Goal: Transaction & Acquisition: Subscribe to service/newsletter

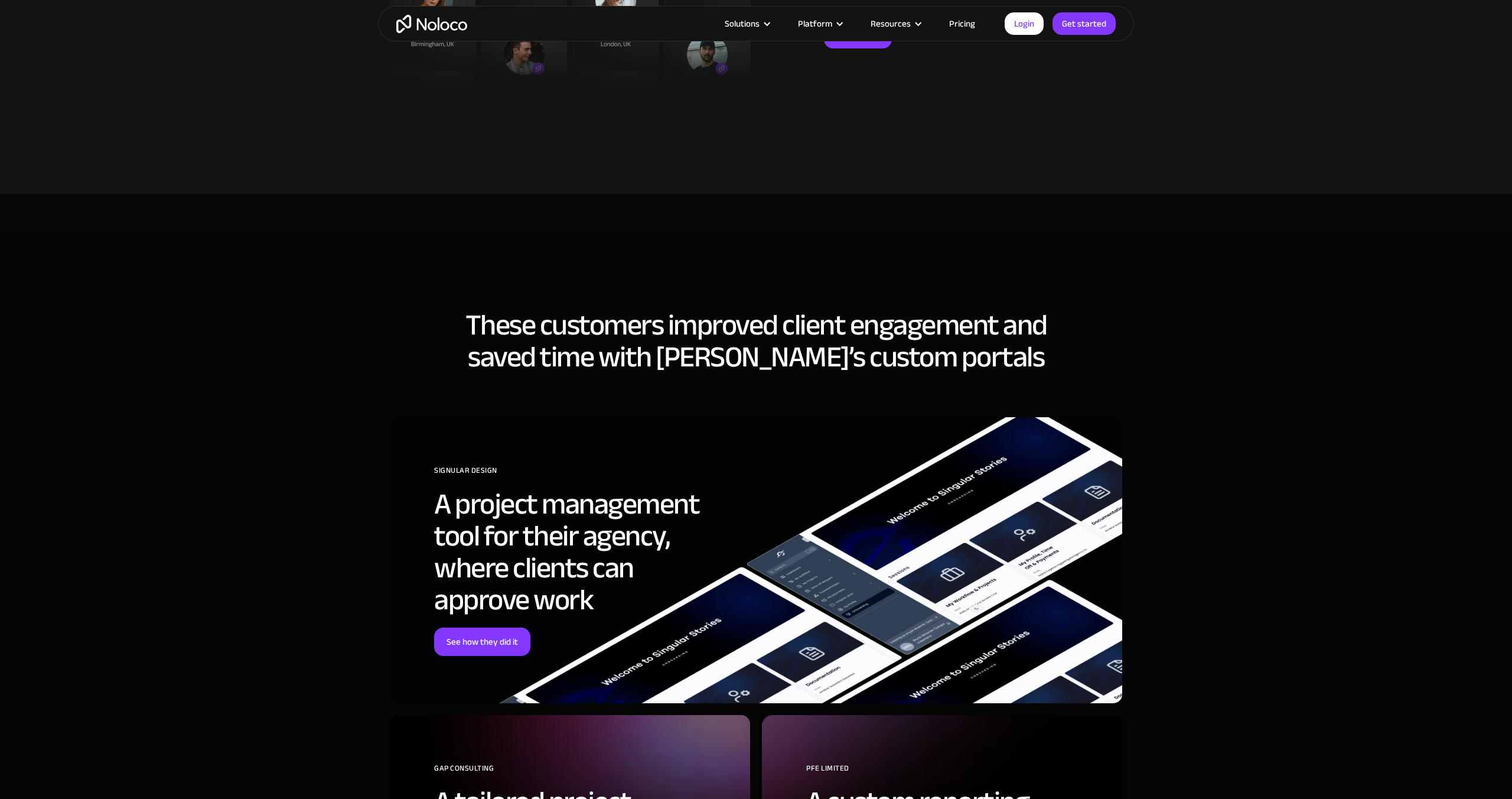
scroll to position [2757, 0]
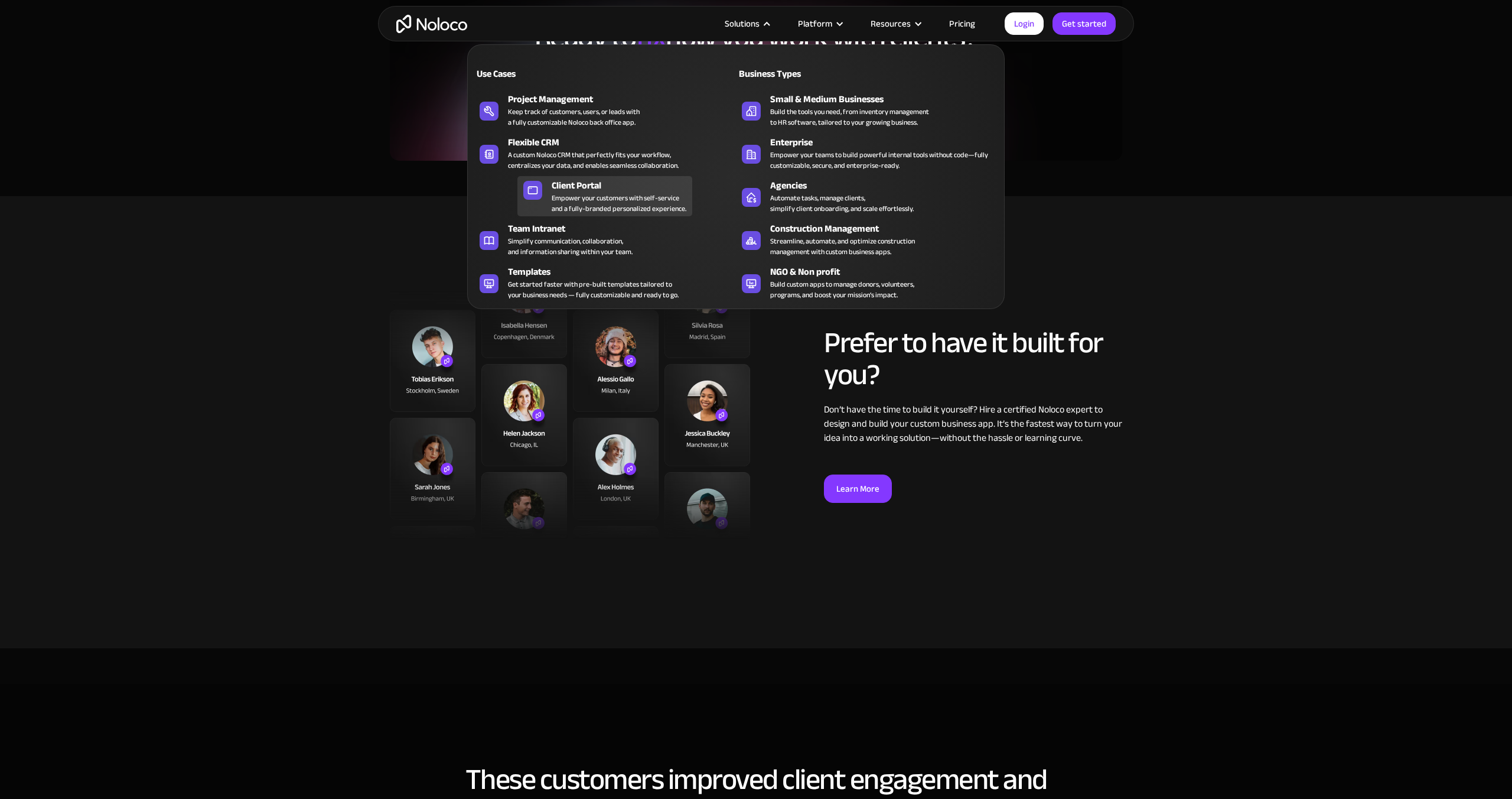
click at [599, 195] on div "Empower your customers with self-service and a fully-branded personalized exper…" at bounding box center [619, 203] width 135 height 21
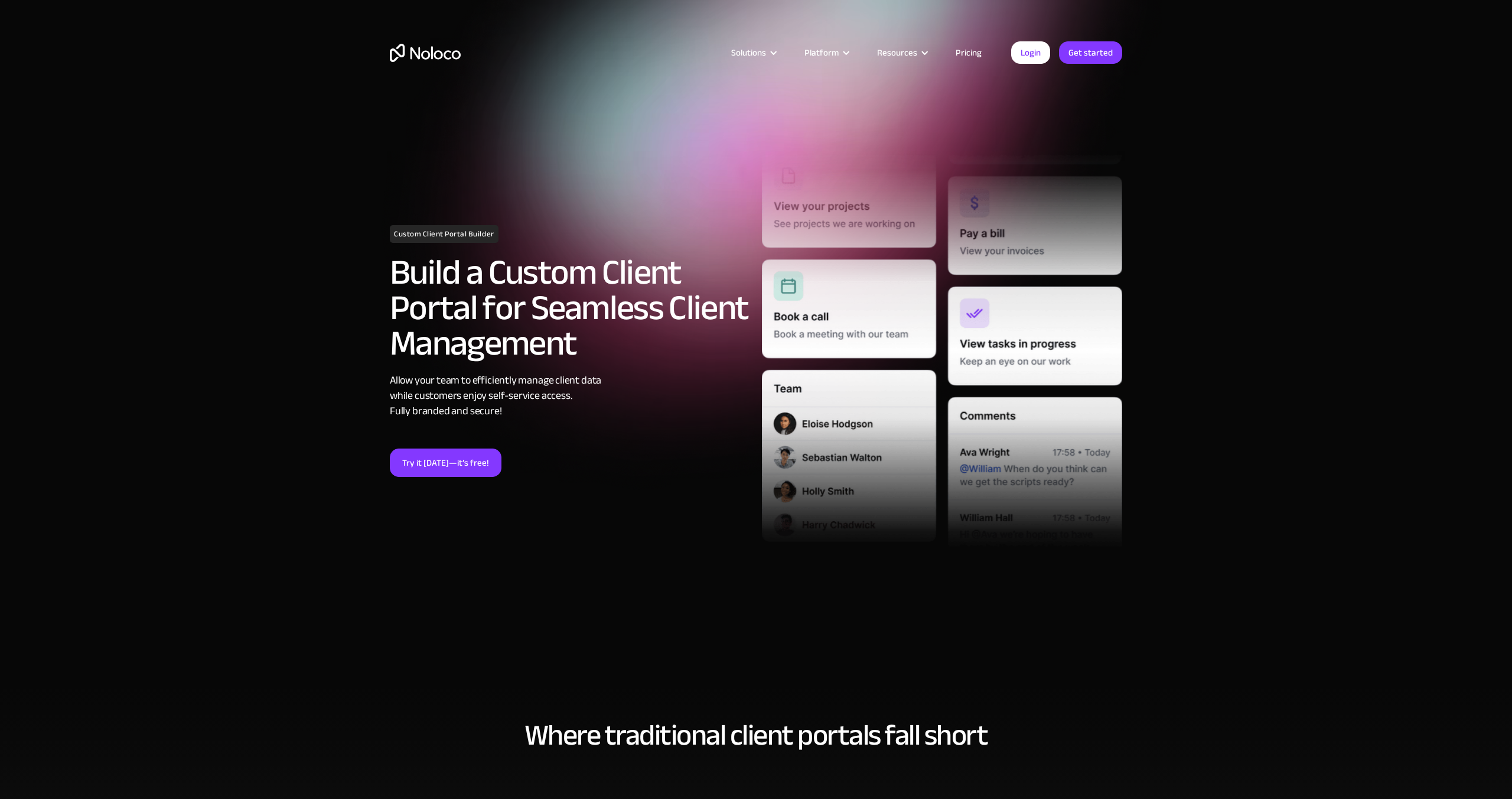
click at [977, 51] on link "Pricing" at bounding box center [969, 53] width 55 height 15
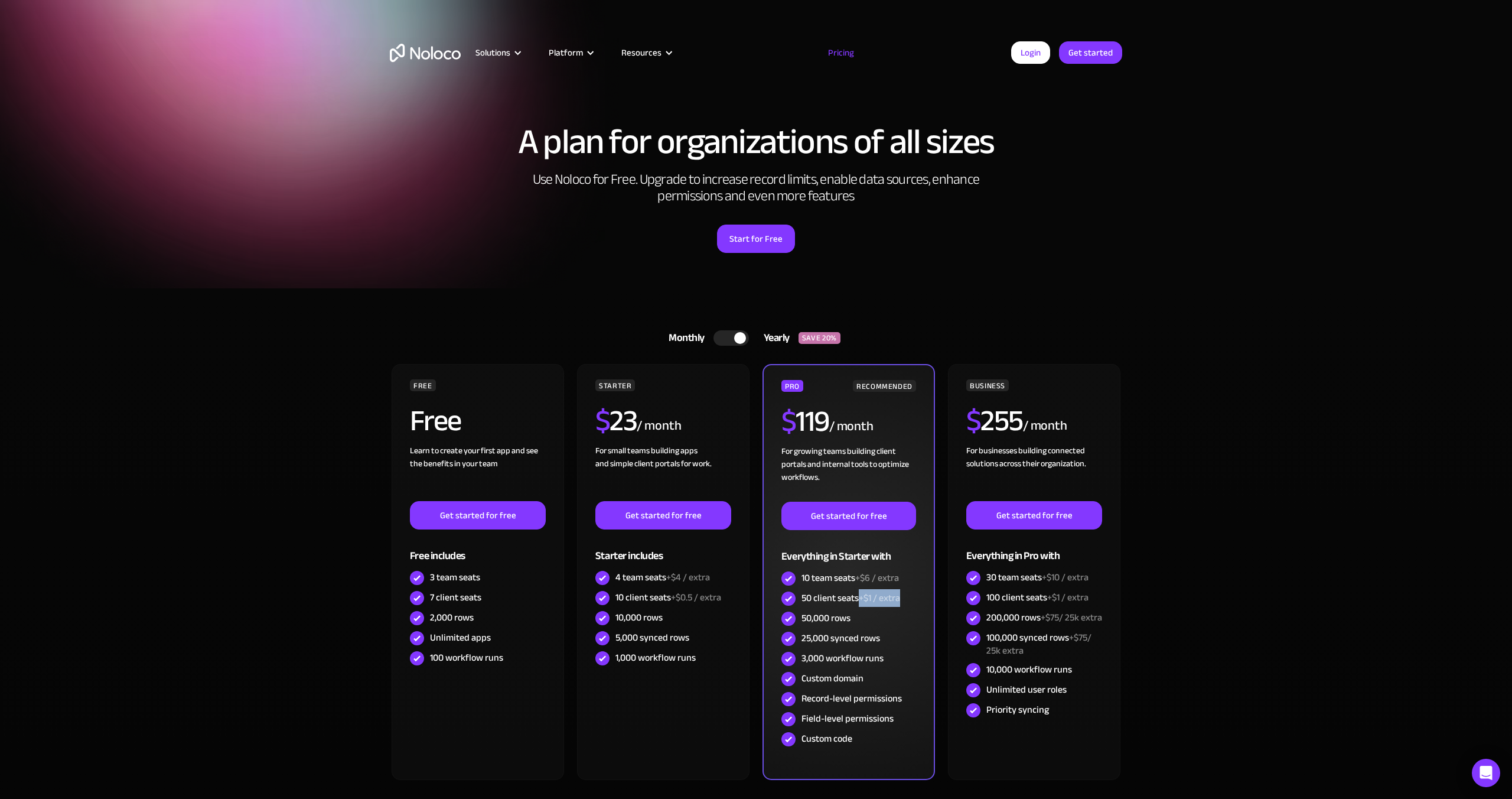
drag, startPoint x: 861, startPoint y: 600, endPoint x: 917, endPoint y: 601, distance: 56.0
click at [917, 601] on div "PRO RECOMMENDED $ 119 / month For growing teams building client portals and int…" at bounding box center [848, 572] width 172 height 416
drag, startPoint x: 803, startPoint y: 600, endPoint x: 913, endPoint y: 601, distance: 110.0
click at [913, 601] on div "50 client seats +$1 / extra" at bounding box center [849, 599] width 135 height 20
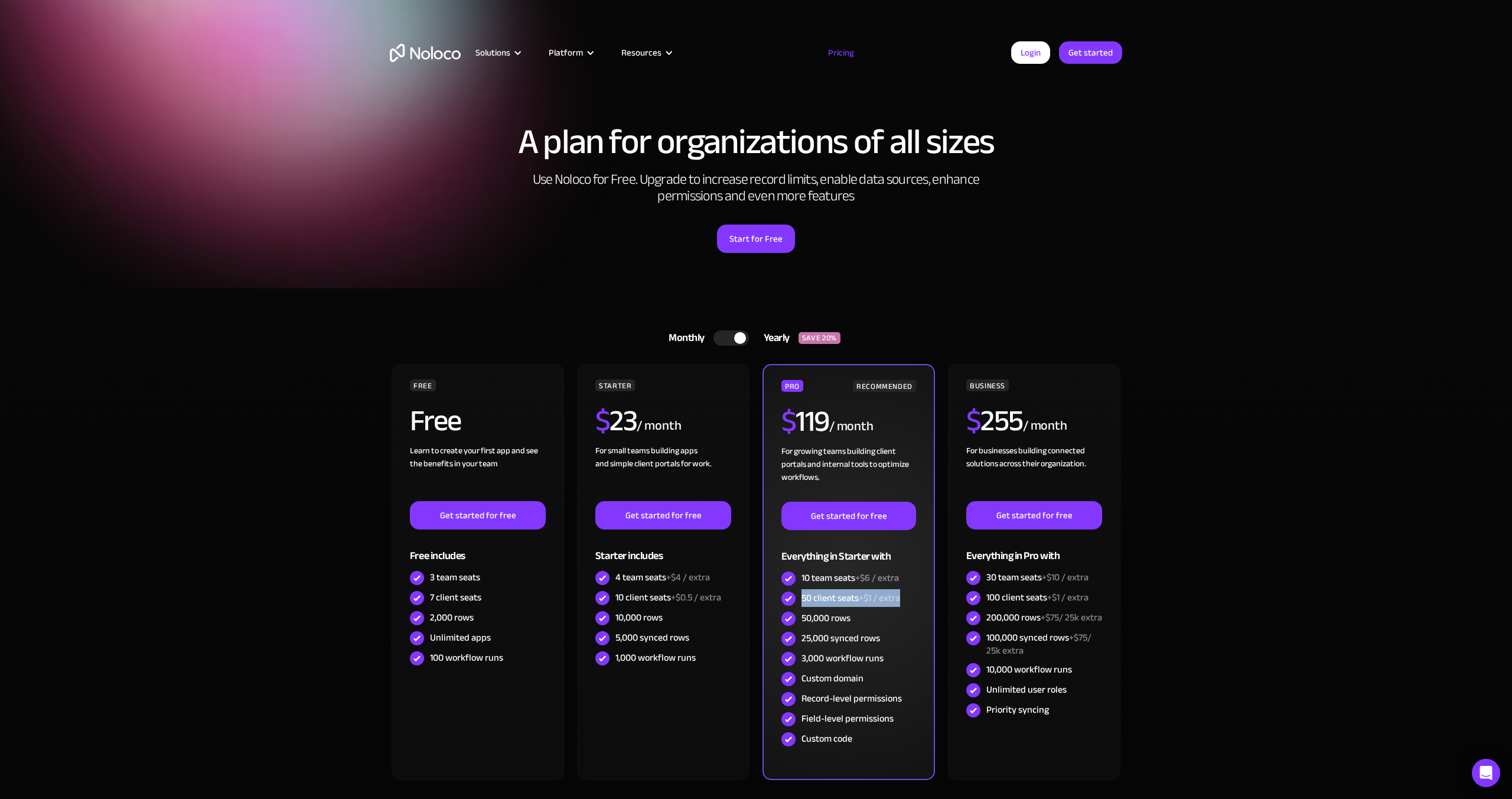
click at [872, 602] on span "+$1 / extra" at bounding box center [880, 597] width 41 height 18
click at [836, 603] on div "50 client seats +$1 / extra" at bounding box center [851, 597] width 99 height 13
